Goal: Transaction & Acquisition: Purchase product/service

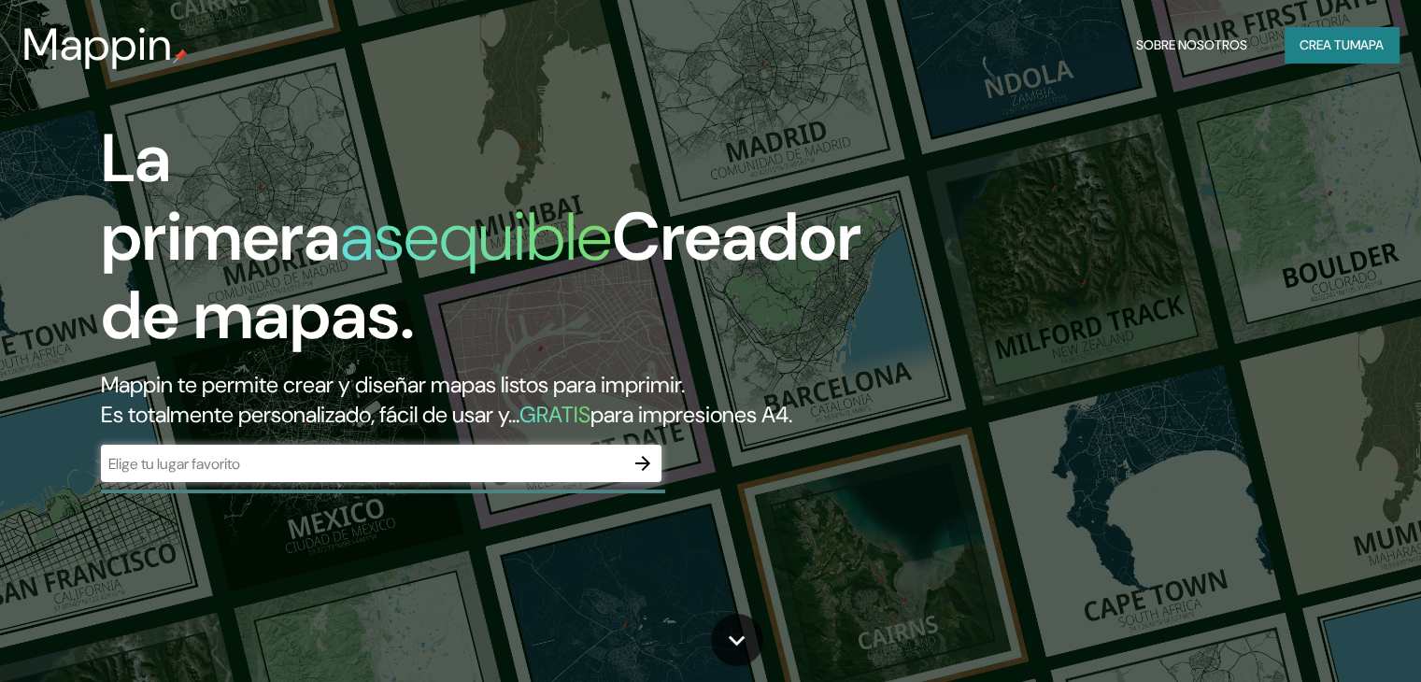
click at [268, 476] on div "​" at bounding box center [381, 463] width 561 height 37
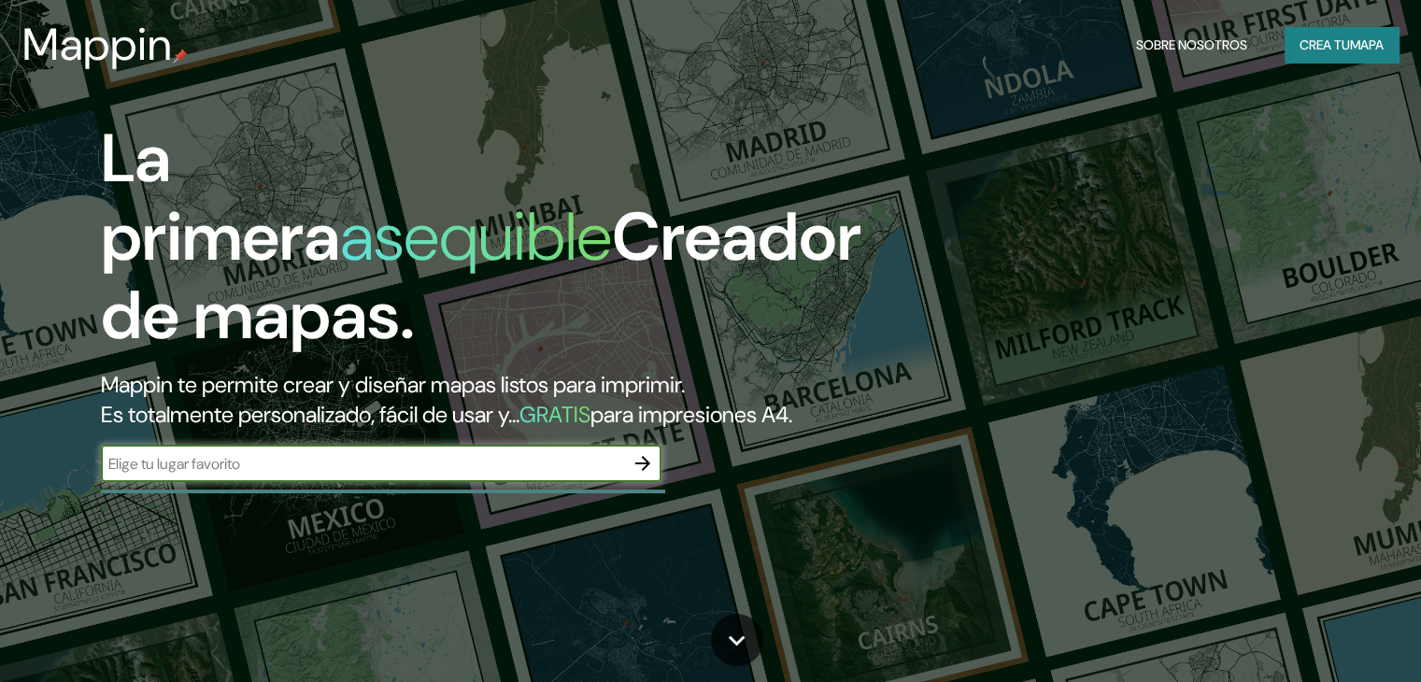
click at [265, 475] on input "text" at bounding box center [362, 463] width 523 height 21
type input "[GEOGRAPHIC_DATA]"
click at [645, 471] on icon "button" at bounding box center [642, 463] width 15 height 15
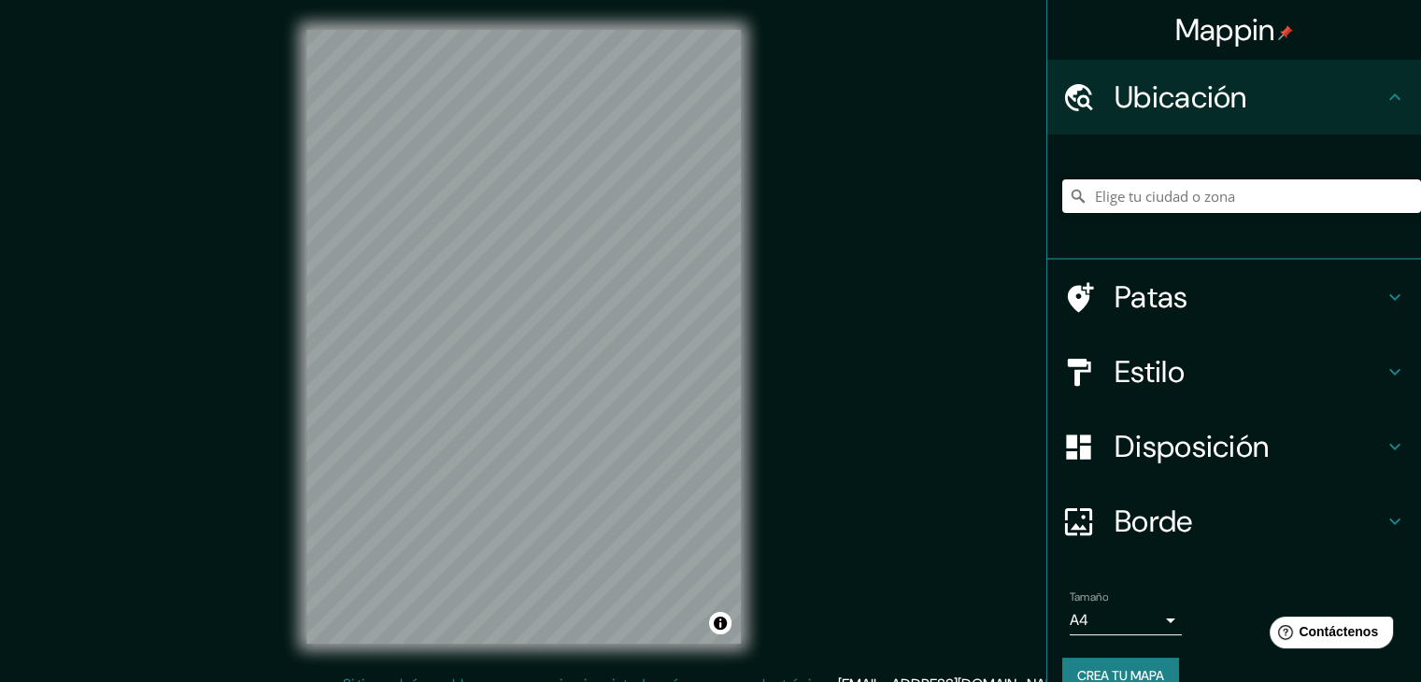
click at [1215, 204] on input "Elige tu ciudad o zona" at bounding box center [1241, 196] width 359 height 34
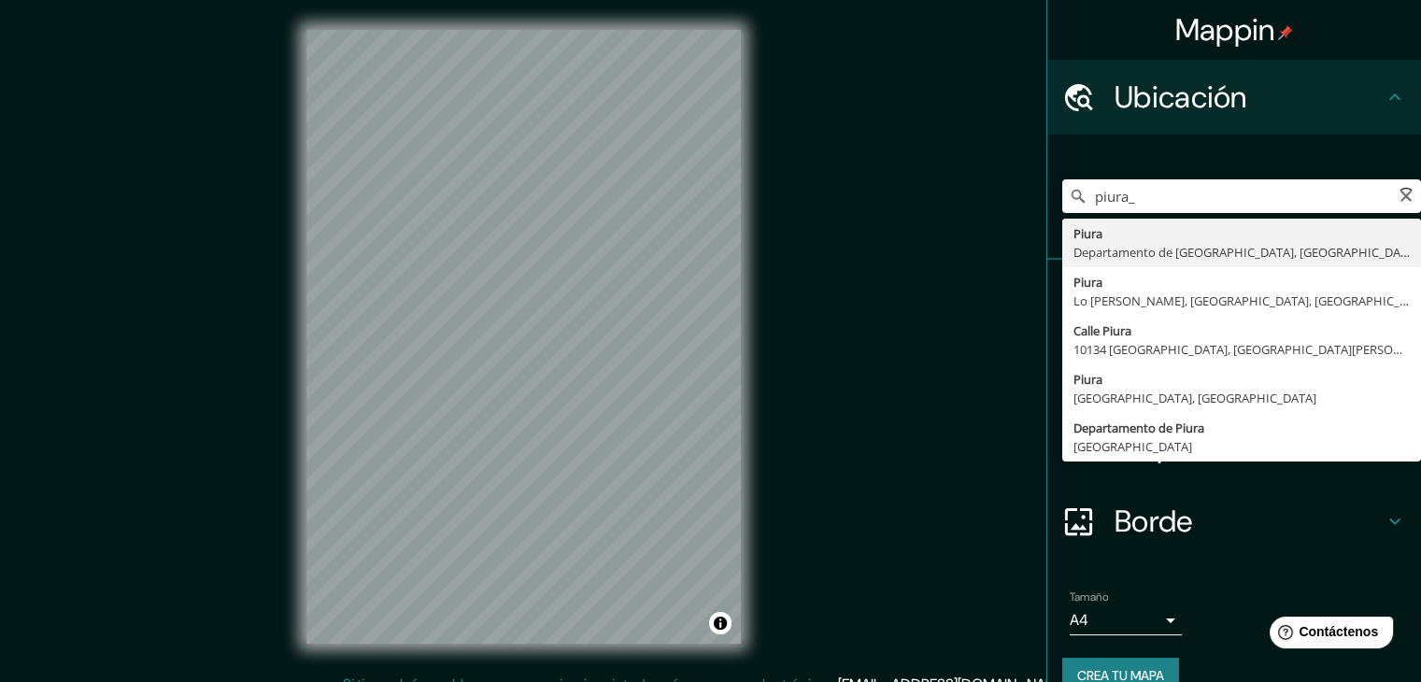
type input "Piura, [GEOGRAPHIC_DATA], [GEOGRAPHIC_DATA]"
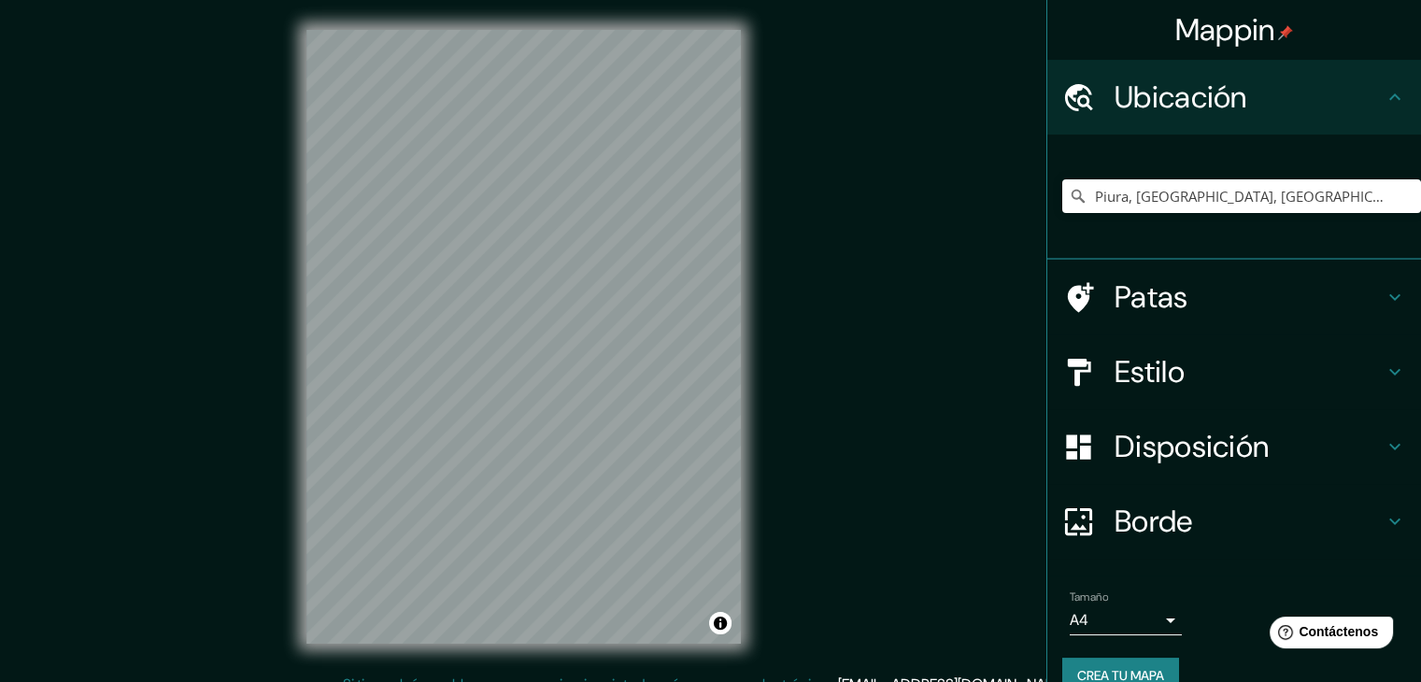
click at [1158, 620] on body "Mappin Ubicación Piura, [GEOGRAPHIC_DATA], [GEOGRAPHIC_DATA] [GEOGRAPHIC_DATA] …" at bounding box center [710, 341] width 1421 height 682
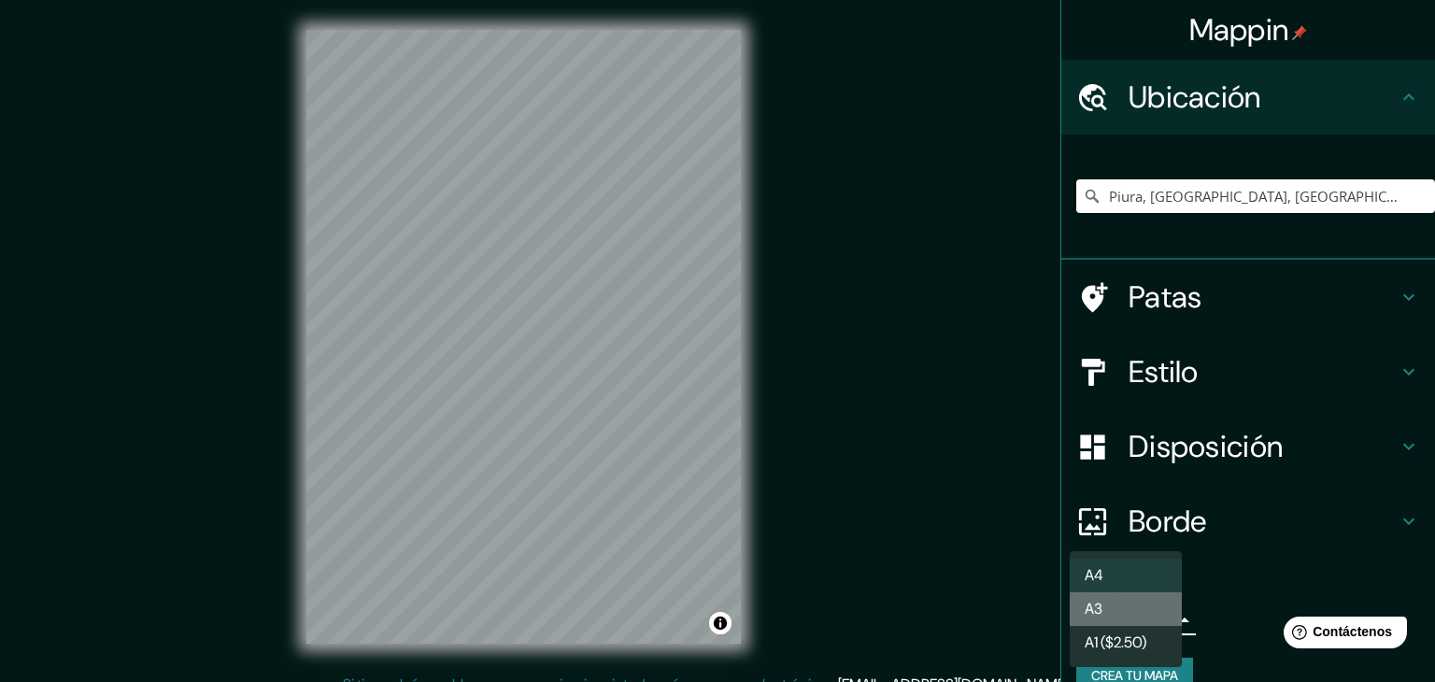
click at [1106, 613] on li "A3" at bounding box center [1126, 609] width 112 height 34
type input "a4"
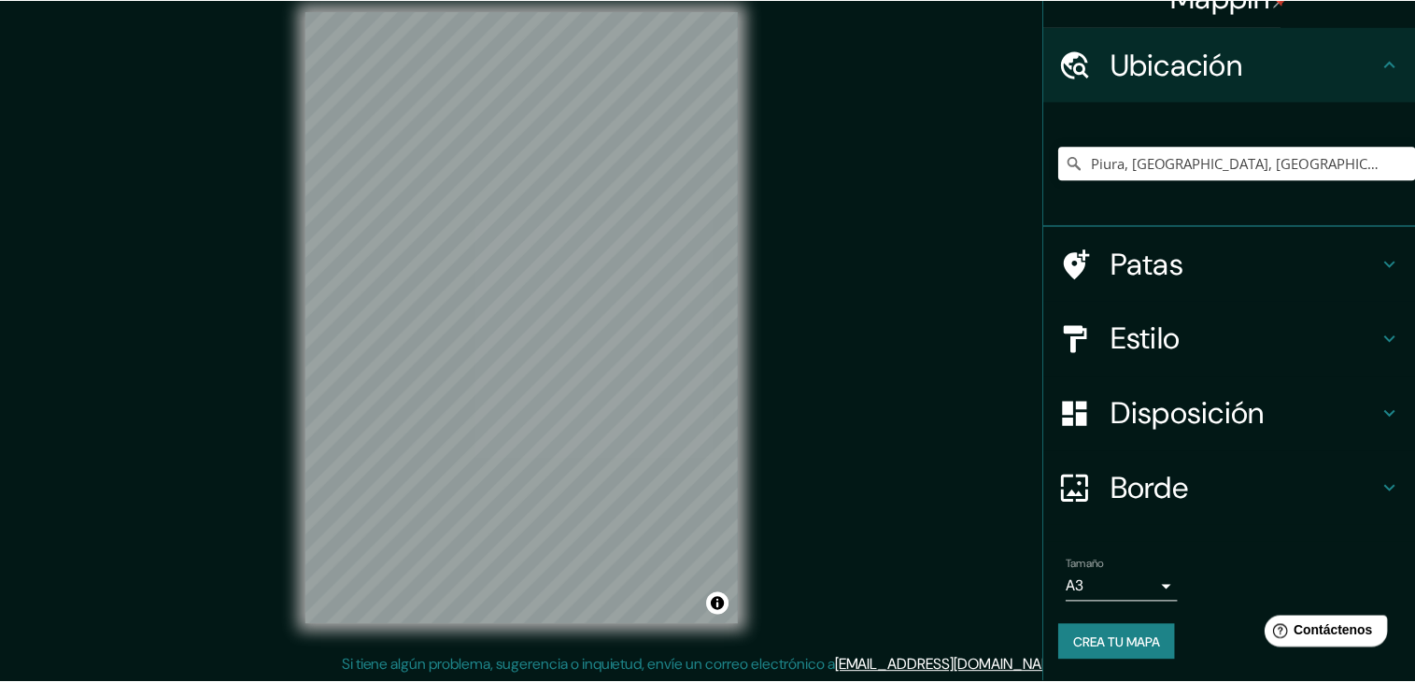
scroll to position [21, 0]
